Goal: Complete application form

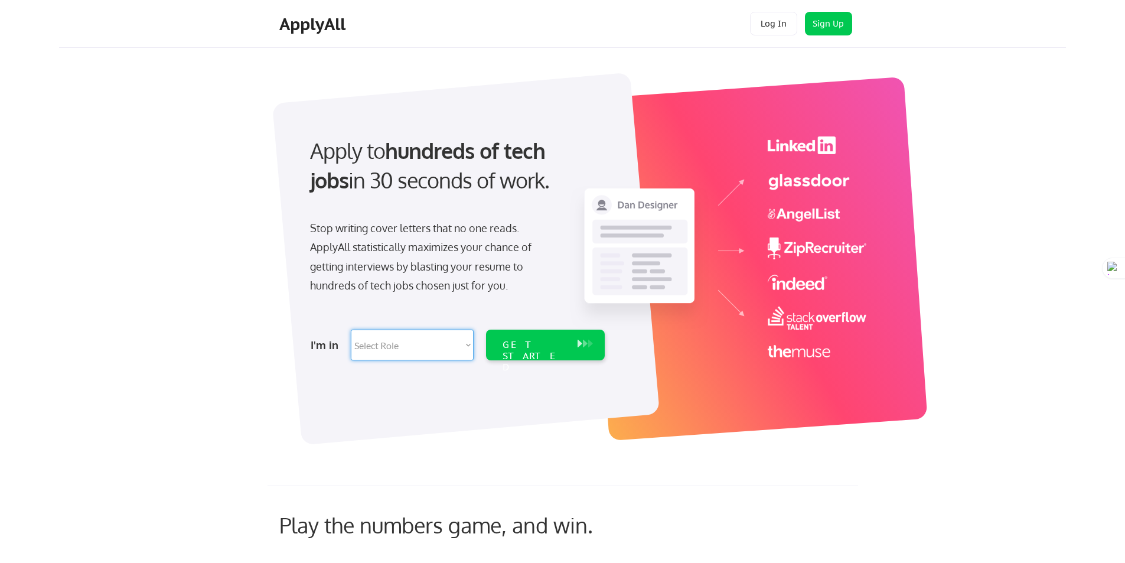
click at [361, 332] on select "Select Role Software Engineering Product Management Customer Success Sales UI/U…" at bounding box center [412, 344] width 123 height 31
select select ""customer_support""
click at [351, 329] on select "Select Role Software Engineering Product Management Customer Success Sales UI/U…" at bounding box center [412, 344] width 123 height 31
select select ""customer_support""
click at [546, 355] on div "GET STARTED" at bounding box center [533, 344] width 75 height 31
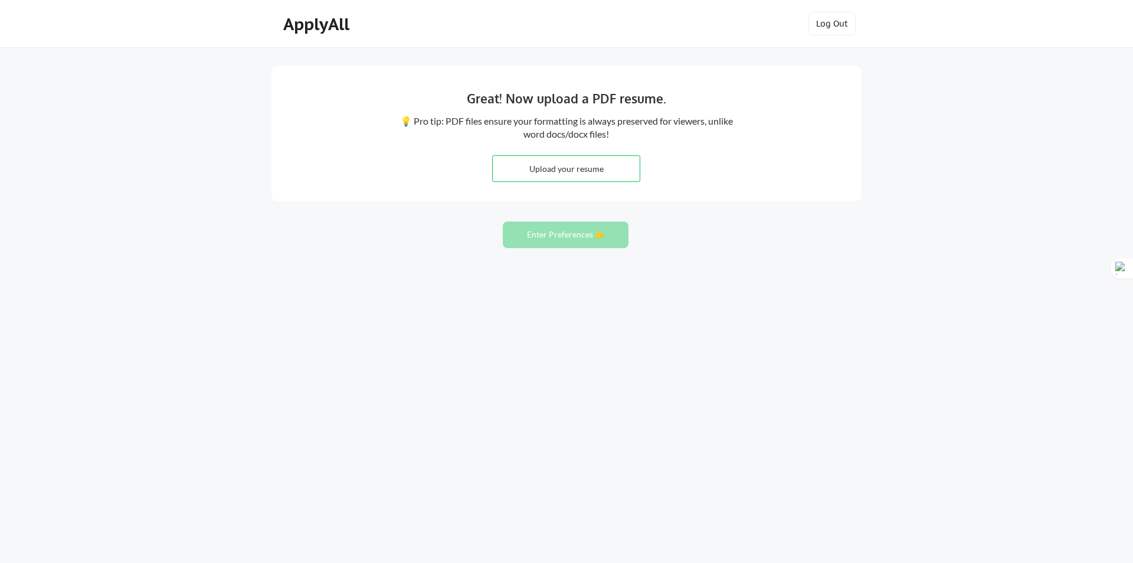
click at [572, 164] on input "file" at bounding box center [566, 168] width 147 height 25
type input "C:\fakepath\[PERSON_NAME].pdf"
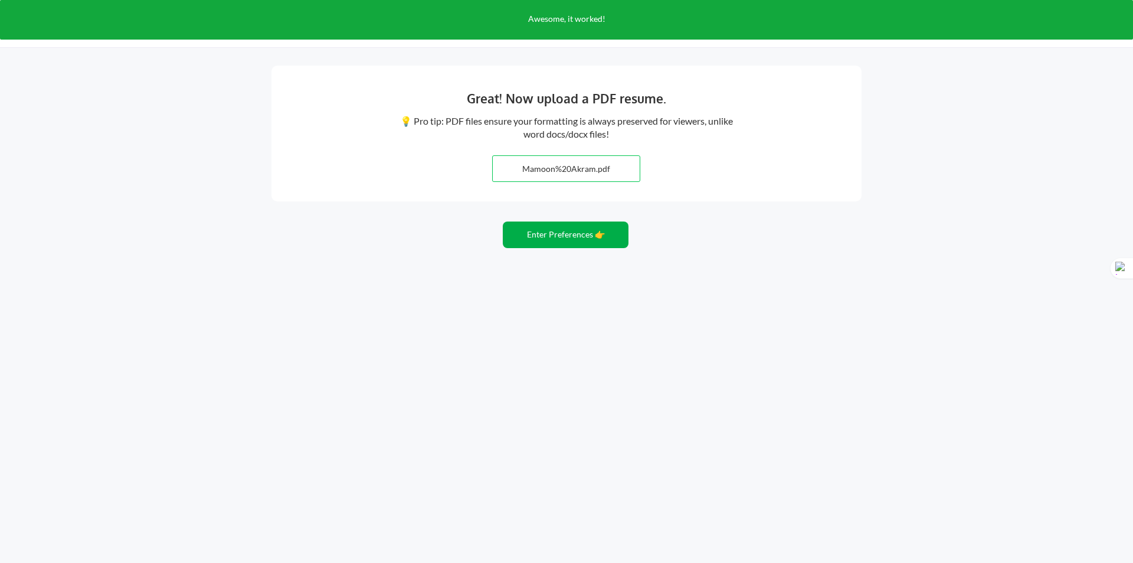
click at [562, 238] on button "Enter Preferences 👉" at bounding box center [566, 234] width 126 height 27
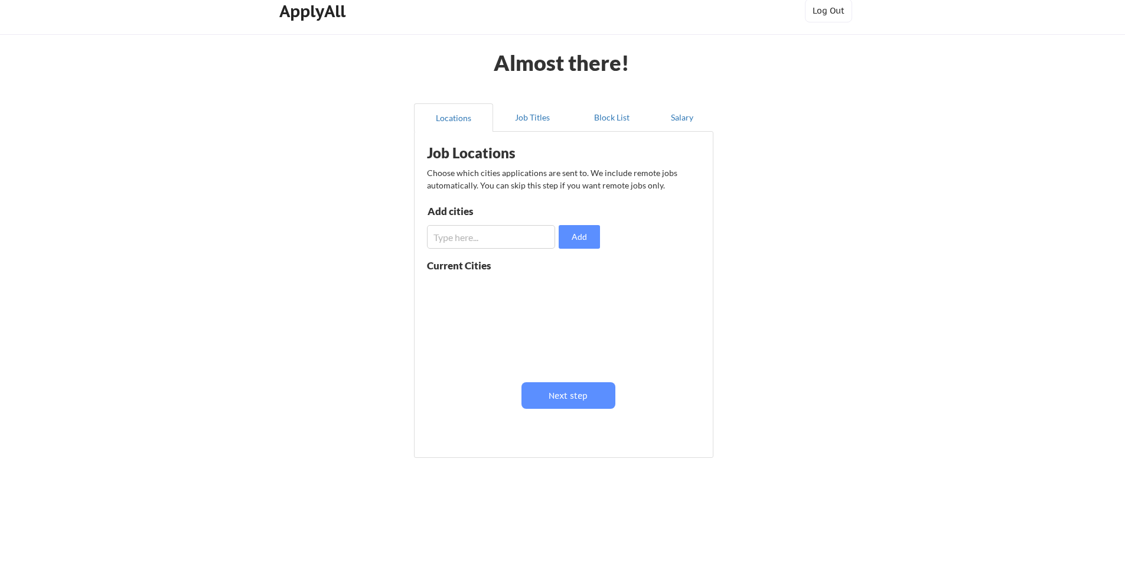
scroll to position [16, 0]
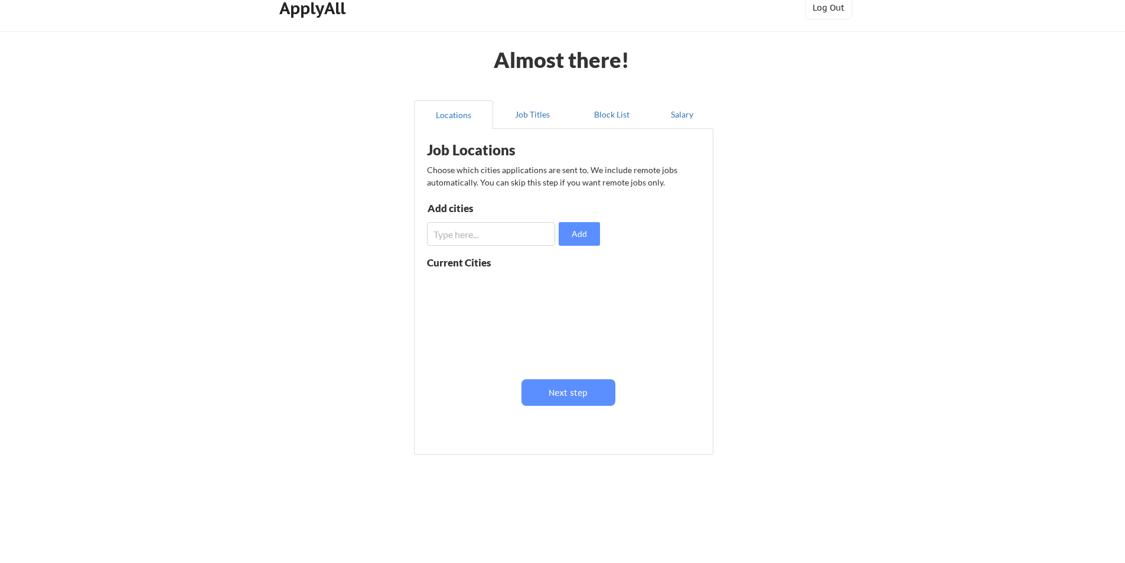
click at [522, 241] on input "input" at bounding box center [491, 234] width 128 height 24
type input "lahore"
click at [443, 238] on input "input" at bounding box center [491, 234] width 128 height 24
type input "remote"
click at [562, 287] on button at bounding box center [563, 285] width 9 height 9
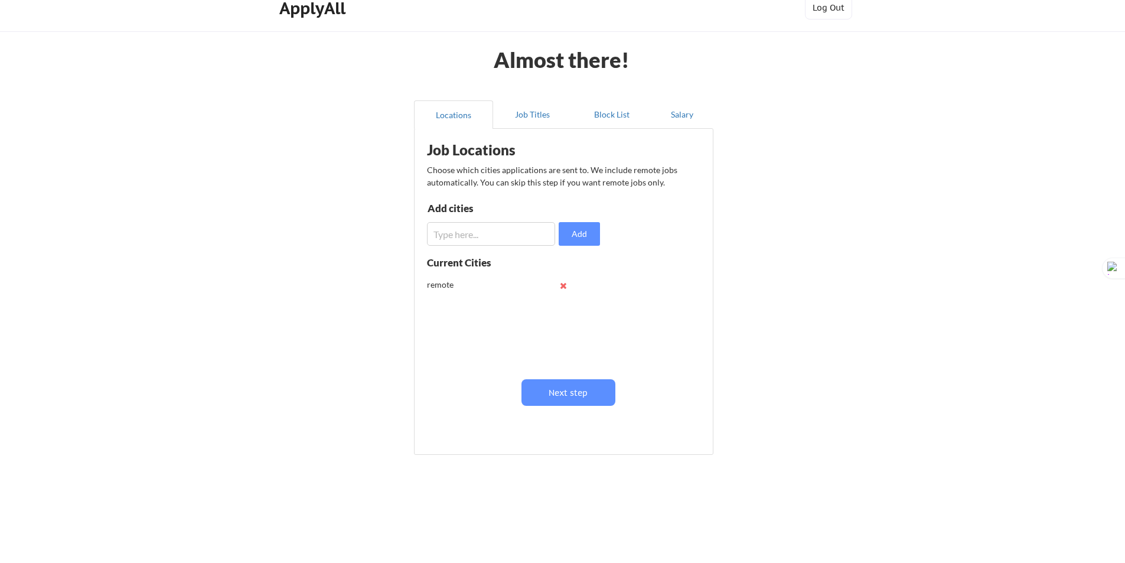
click at [562, 287] on button at bounding box center [563, 285] width 9 height 9
click at [576, 400] on button "Next step" at bounding box center [568, 392] width 94 height 27
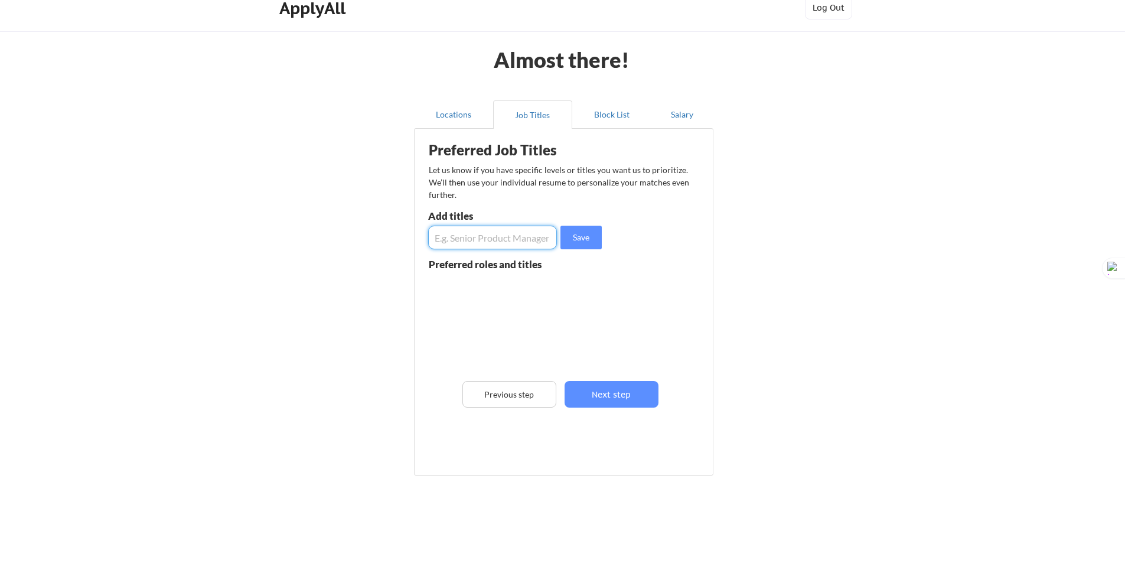
click at [527, 246] on input "input" at bounding box center [492, 237] width 129 height 24
click at [528, 240] on input "input" at bounding box center [492, 237] width 129 height 24
type input "Customer Success Manager"
click at [527, 226] on input "input" at bounding box center [492, 237] width 129 height 24
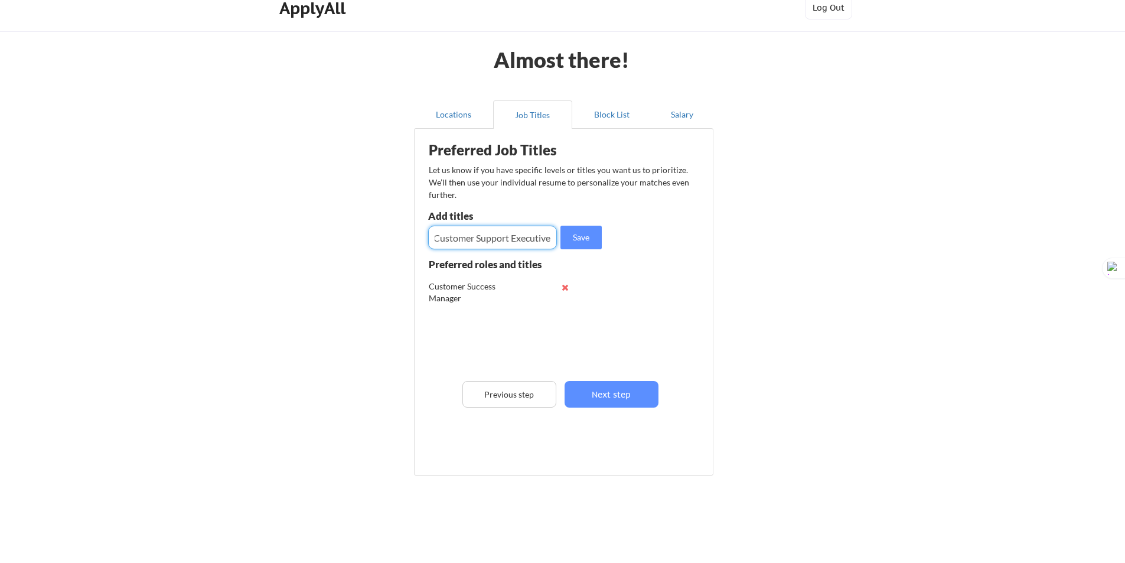
type input "Customer Support Executive"
click at [527, 226] on input "input" at bounding box center [492, 237] width 129 height 24
type input "C"
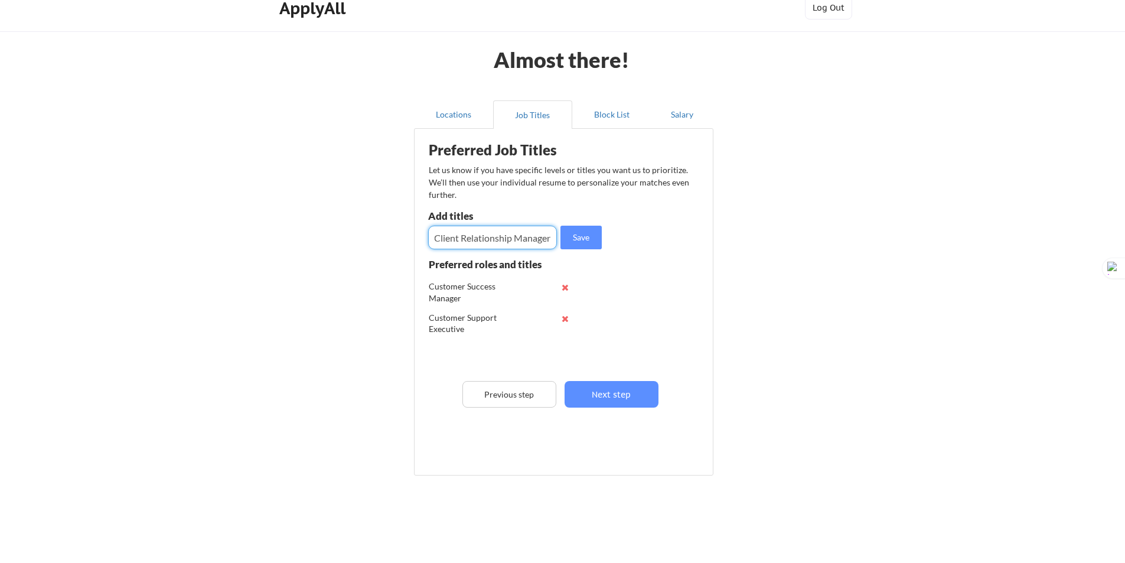
type input "Client Relationship Manager"
click at [527, 226] on input "input" at bounding box center [492, 237] width 129 height 24
type input "Chat Support"
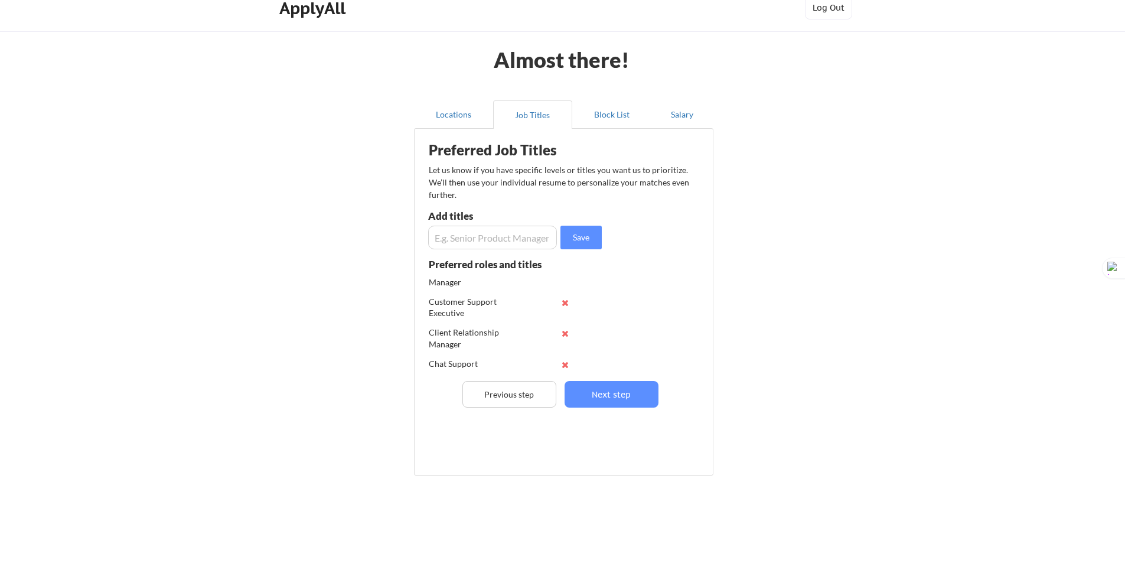
scroll to position [24, 0]
click at [491, 234] on input "input" at bounding box center [492, 237] width 129 height 24
type input "Email Support"
click at [491, 234] on input "input" at bounding box center [492, 237] width 129 height 24
type input "Virtual Assistance"
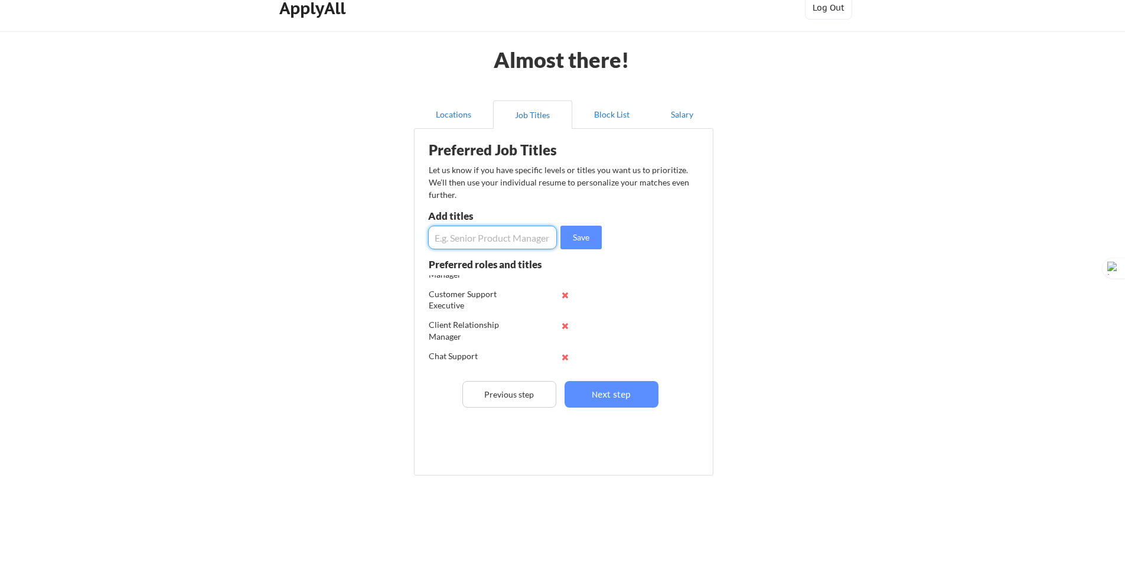
click at [491, 234] on input "input" at bounding box center [492, 237] width 129 height 24
type input "Dispatcher"
click at [491, 234] on input "input" at bounding box center [492, 237] width 129 height 24
type input "Limousine Dispatch"
click at [491, 234] on input "input" at bounding box center [492, 237] width 129 height 24
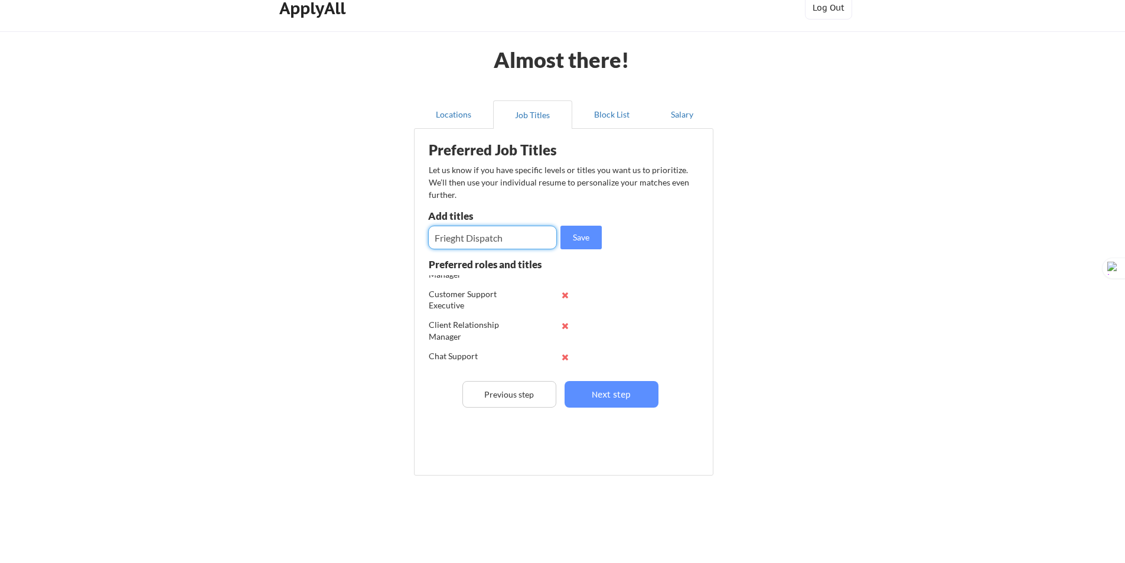
type input "Frieght Dispatch"
click at [491, 234] on input "input" at bounding box center [492, 237] width 129 height 24
type input "Load Dispatch"
click at [491, 234] on input "input" at bounding box center [492, 237] width 129 height 24
type input "Support Operations"
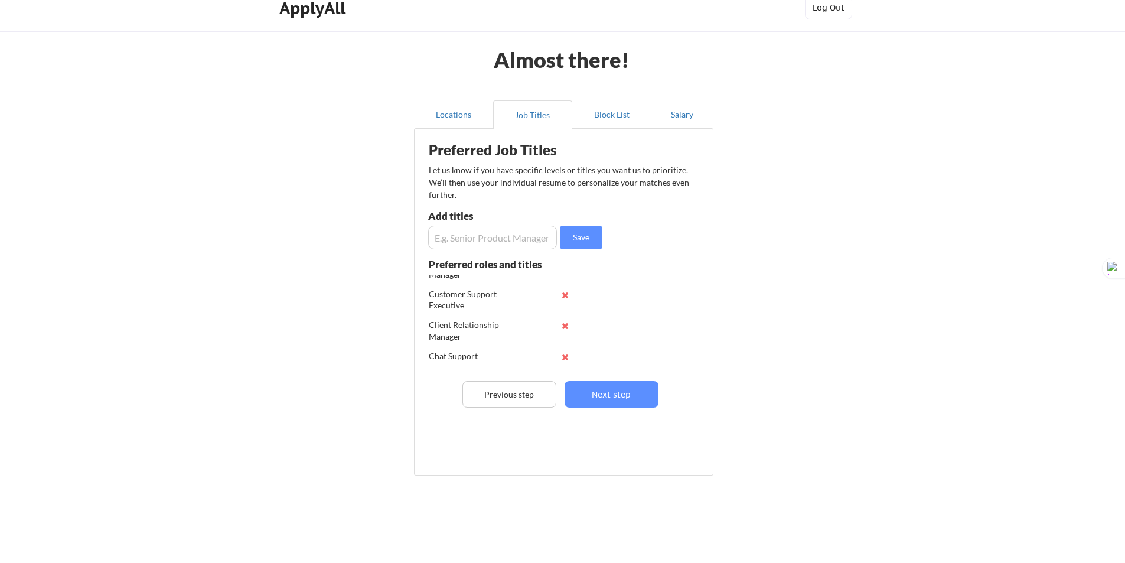
click at [491, 234] on input "input" at bounding box center [492, 237] width 129 height 24
type input "j"
type input "Product Analyst"
click at [491, 234] on input "input" at bounding box center [492, 237] width 129 height 24
type input "Product Support Specialist"
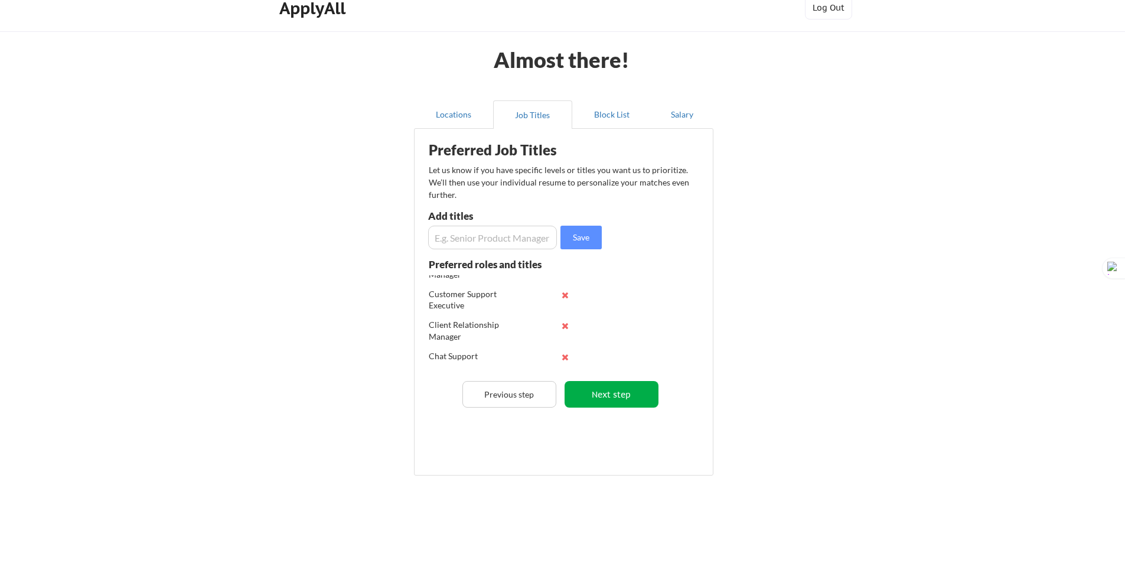
click at [607, 400] on button "Next step" at bounding box center [611, 394] width 94 height 27
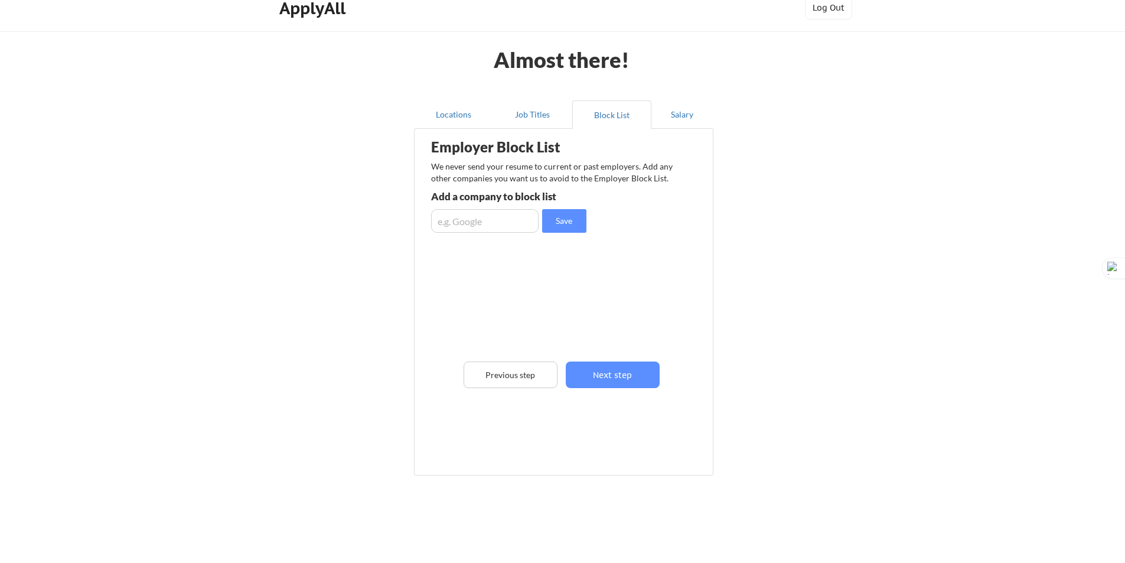
click at [491, 222] on input "input" at bounding box center [484, 221] width 107 height 24
type input "Universal Dispatching Services"
click at [499, 227] on input "input" at bounding box center [484, 221] width 107 height 24
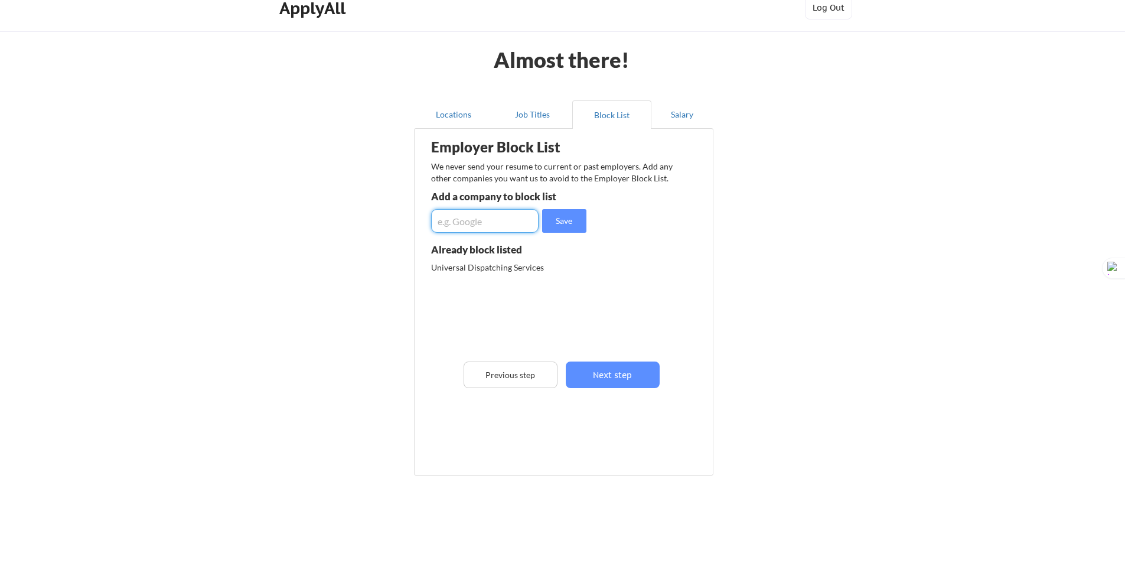
click at [498, 227] on input "input" at bounding box center [484, 221] width 107 height 24
type input "DevOps"
click at [566, 286] on div "DevOps" at bounding box center [523, 289] width 185 height 19
click at [447, 280] on div "Universal Dispatching Services" at bounding box center [523, 271] width 185 height 19
click at [441, 286] on div "DevOps" at bounding box center [493, 286] width 125 height 12
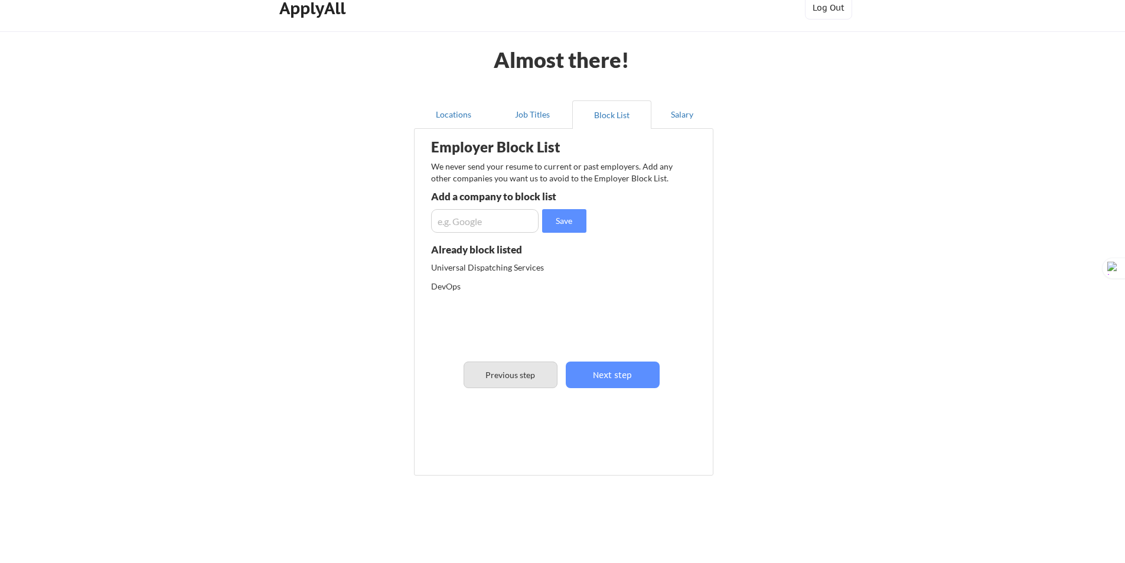
click at [514, 383] on button "Previous step" at bounding box center [510, 374] width 94 height 27
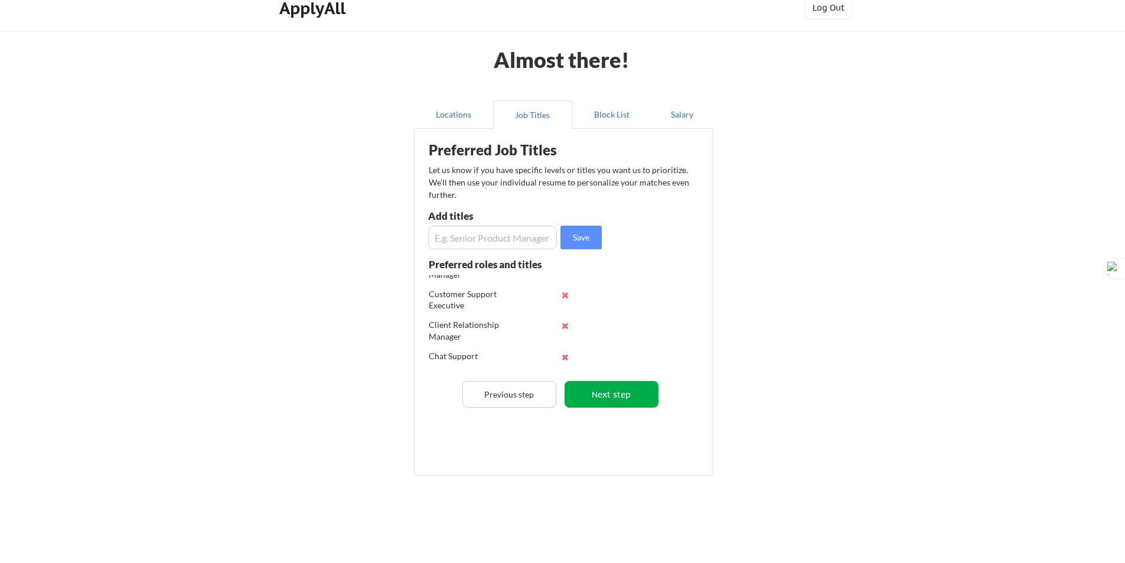
click at [618, 401] on button "Next step" at bounding box center [611, 394] width 94 height 27
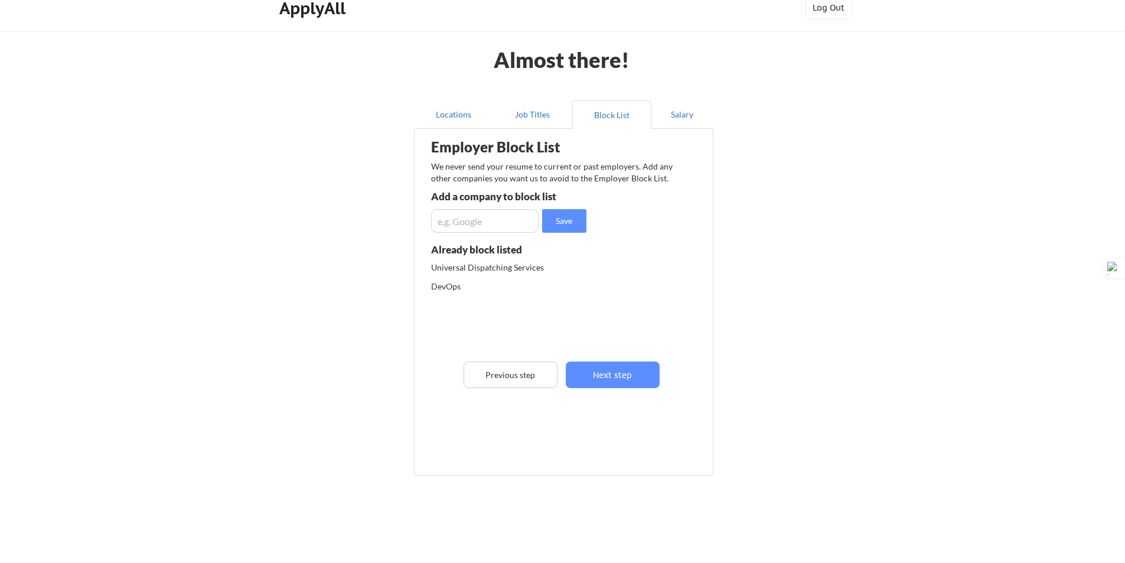
click at [482, 282] on div "DevOps" at bounding box center [493, 286] width 125 height 12
click at [617, 378] on button "Next step" at bounding box center [613, 374] width 94 height 27
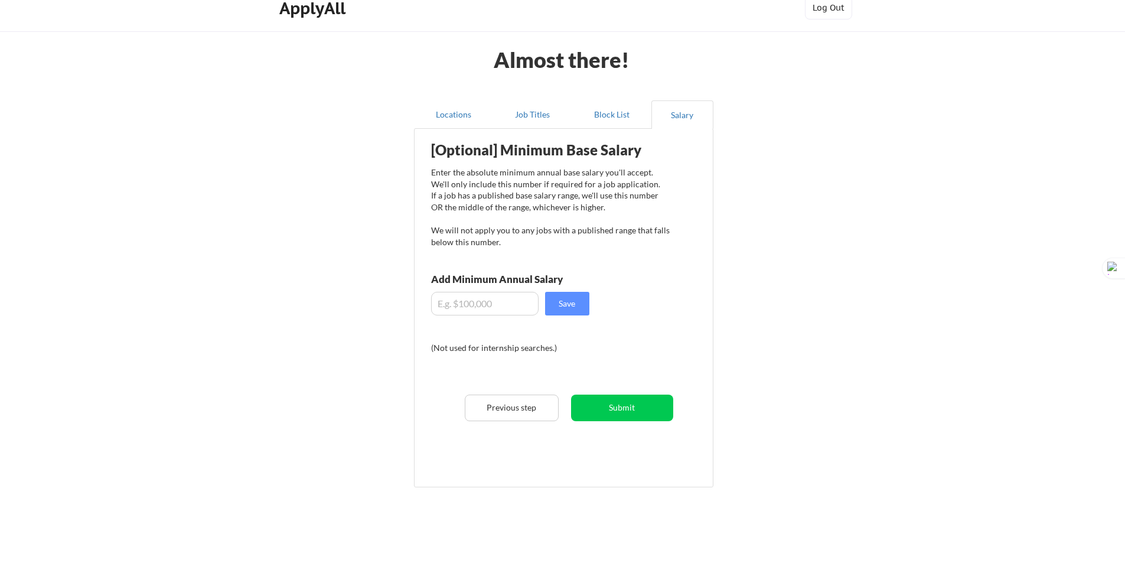
click at [478, 305] on input "input" at bounding box center [484, 304] width 107 height 24
type input "$14,000"
click at [566, 306] on button "Save" at bounding box center [567, 304] width 44 height 24
click at [637, 408] on button "Submit" at bounding box center [622, 407] width 102 height 27
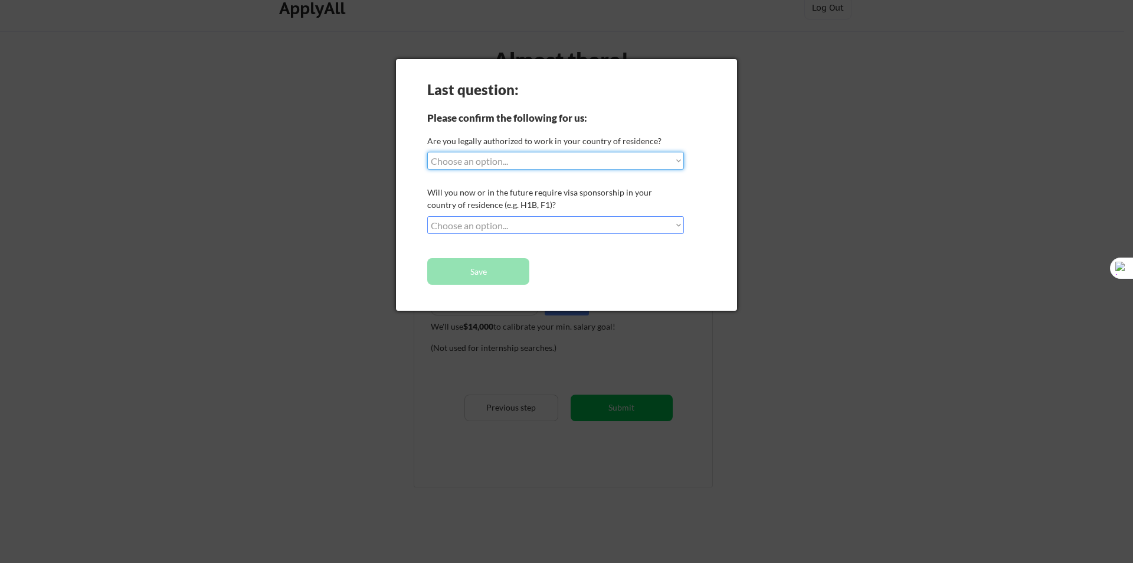
click at [517, 169] on select "Choose an option... Yes, I am a US Citizen Yes, I am a Canadian Citizen Yes, I …" at bounding box center [555, 161] width 257 height 18
select select ""no__i_am_not__yet__authorized""
click at [427, 152] on select "Choose an option... Yes, I am a US Citizen Yes, I am a Canadian Citizen Yes, I …" at bounding box center [555, 161] width 257 height 18
click at [479, 223] on select "Choose an option... No, I will not need sponsorship Yes, I will need sponsorship" at bounding box center [555, 225] width 257 height 18
select select ""yes__i_will_need_sponsorship""
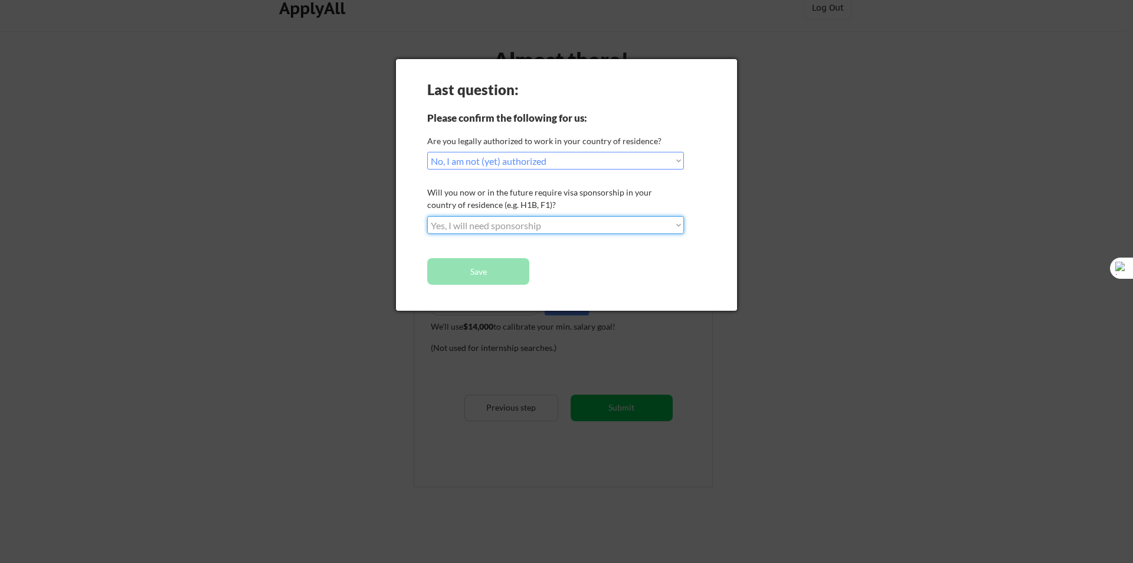
click at [427, 216] on select "Choose an option... No, I will not need sponsorship Yes, I will need sponsorship" at bounding box center [555, 225] width 257 height 18
click at [490, 275] on button "Save" at bounding box center [478, 271] width 102 height 27
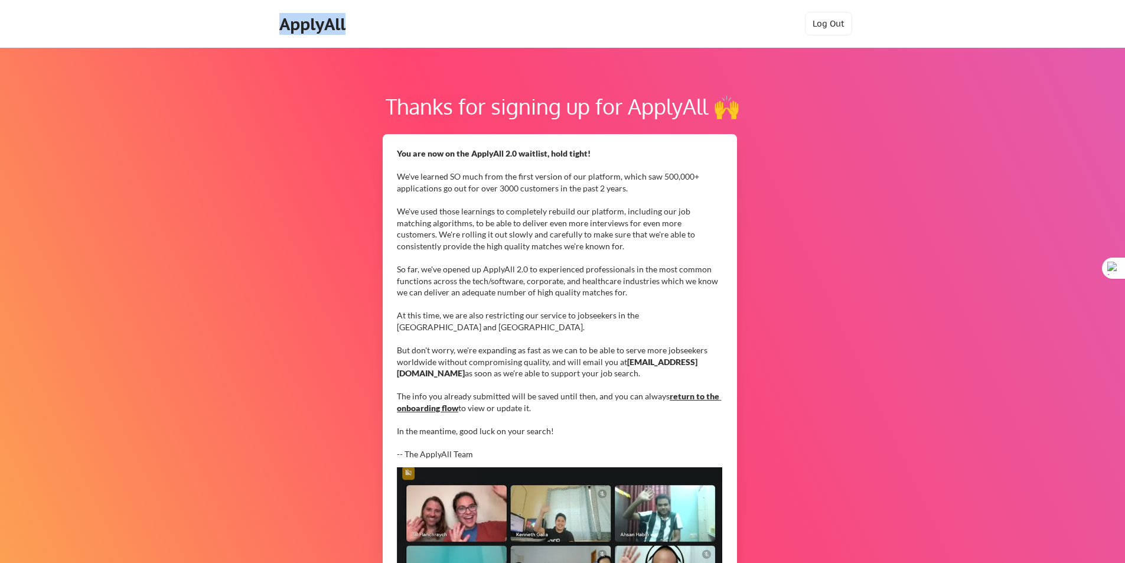
drag, startPoint x: 367, startPoint y: 27, endPoint x: 393, endPoint y: 30, distance: 26.1
click at [393, 30] on div "ApplyAll Log In Sign Up Log Out" at bounding box center [562, 27] width 590 height 30
copy div "ApplyAll"
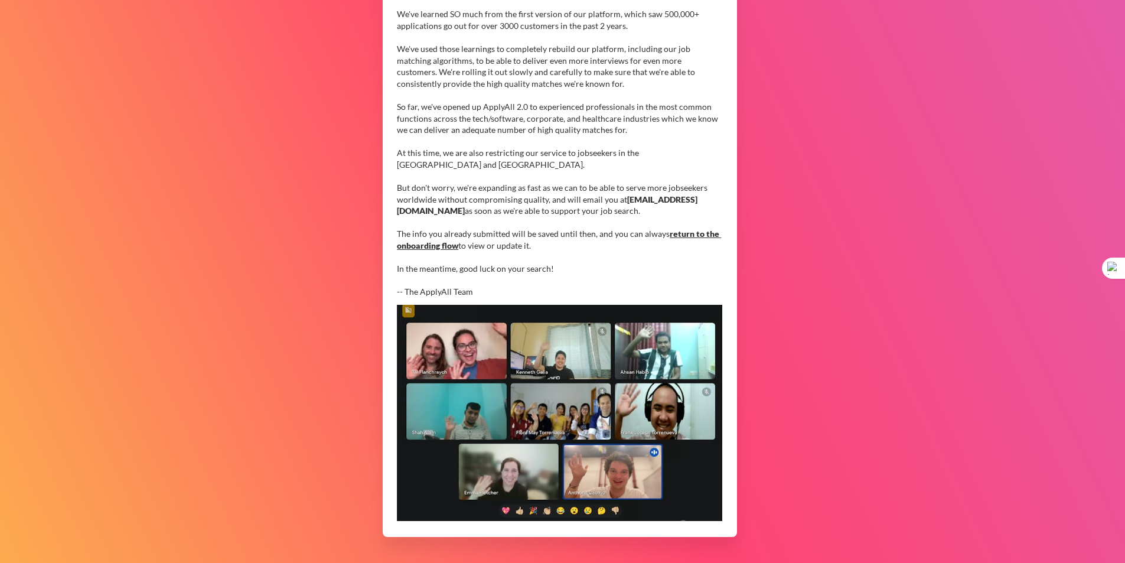
scroll to position [204, 0]
